Goal: Check status: Check status

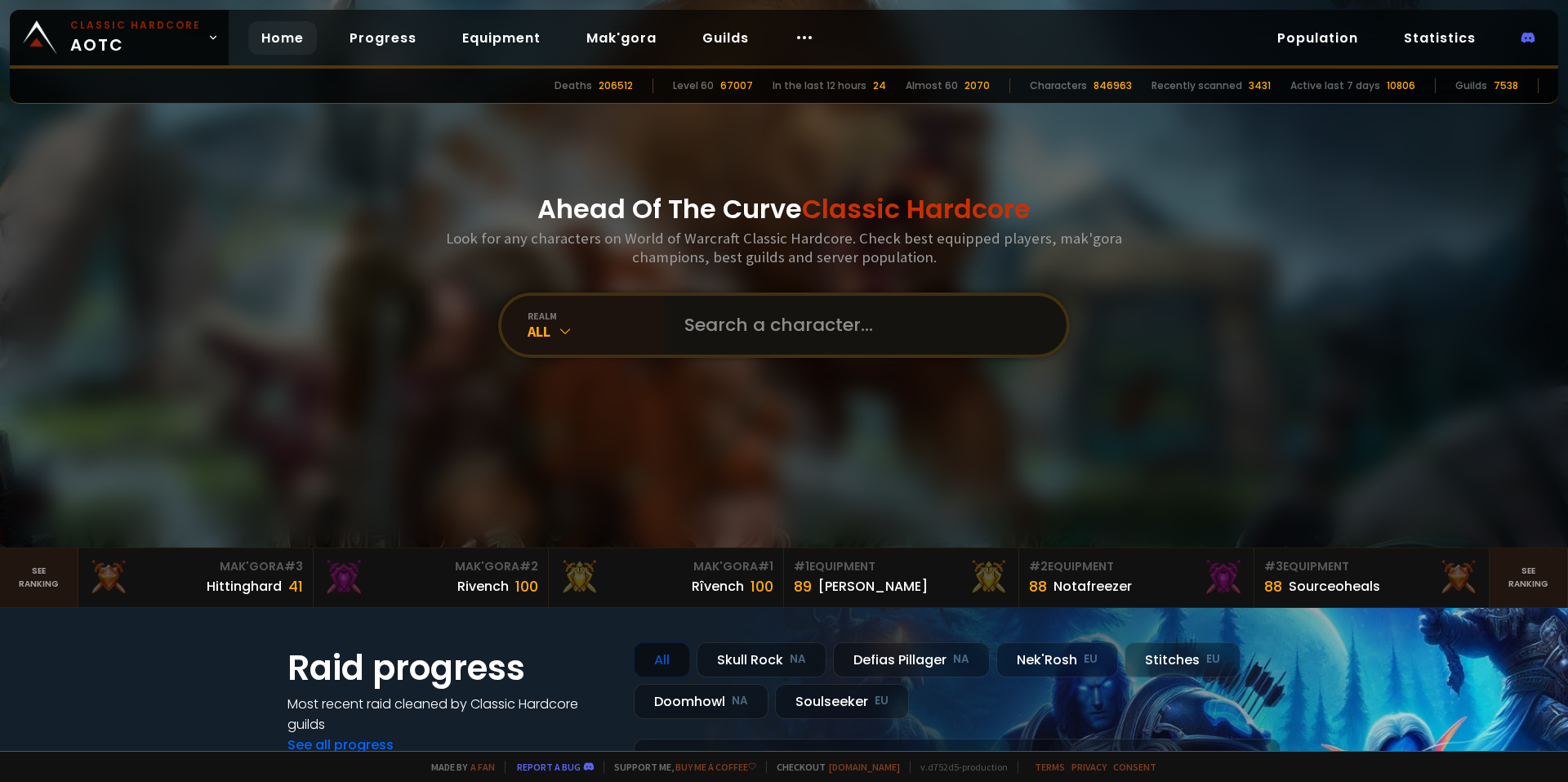
click at [805, 326] on input "text" at bounding box center [861, 326] width 372 height 59
click at [737, 338] on input "text" at bounding box center [861, 326] width 372 height 59
type input "censorship"
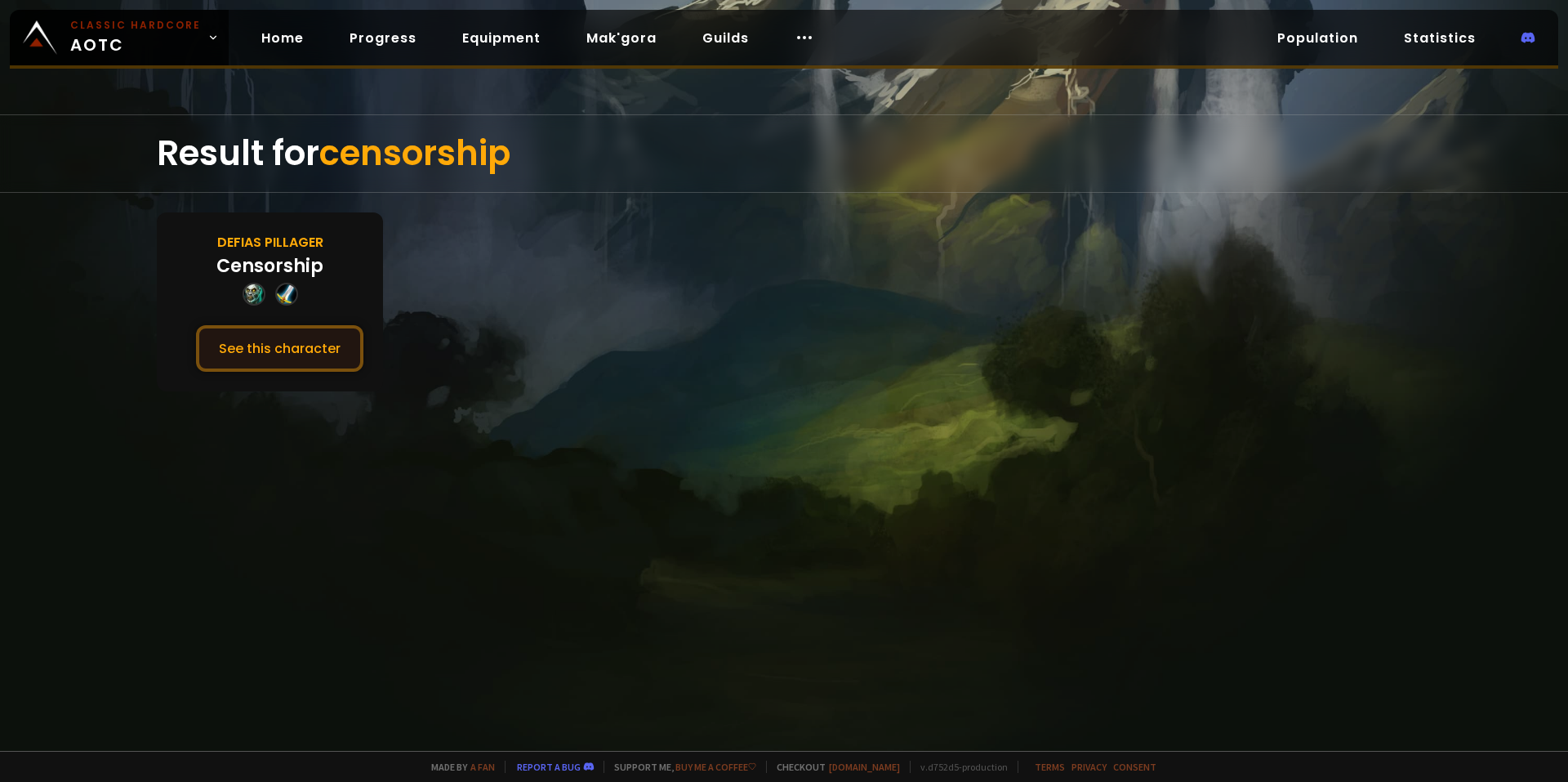
drag, startPoint x: 604, startPoint y: 350, endPoint x: 321, endPoint y: 358, distance: 283.1
click at [321, 358] on button "See this character" at bounding box center [280, 349] width 168 height 46
